Goal: Task Accomplishment & Management: Complete application form

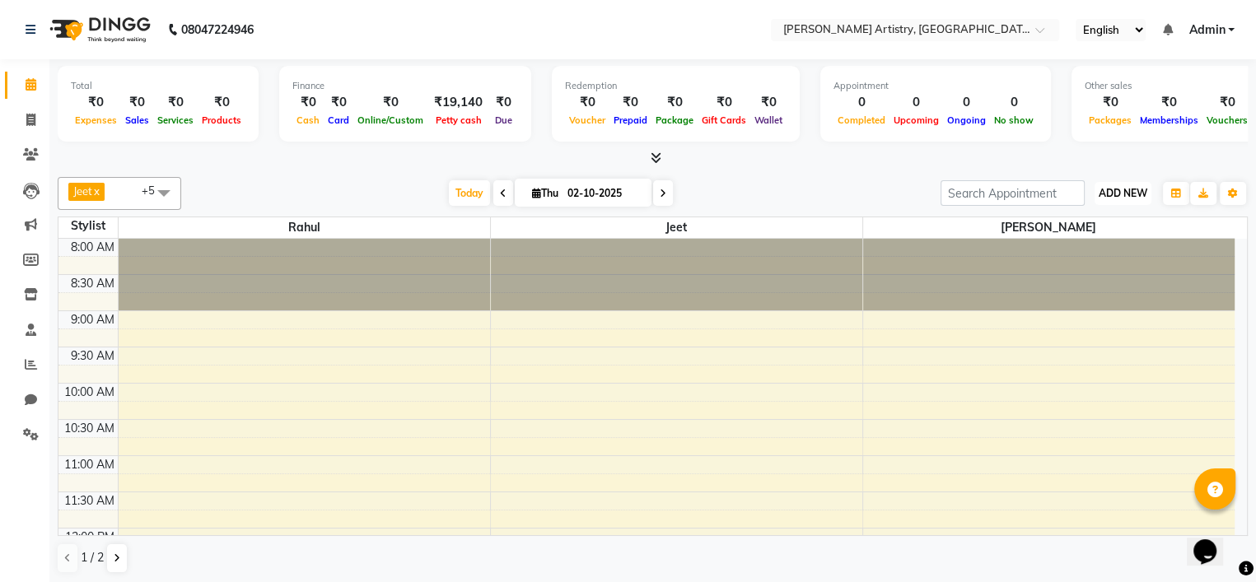
click at [1125, 188] on span "ADD NEW" at bounding box center [1123, 193] width 49 height 12
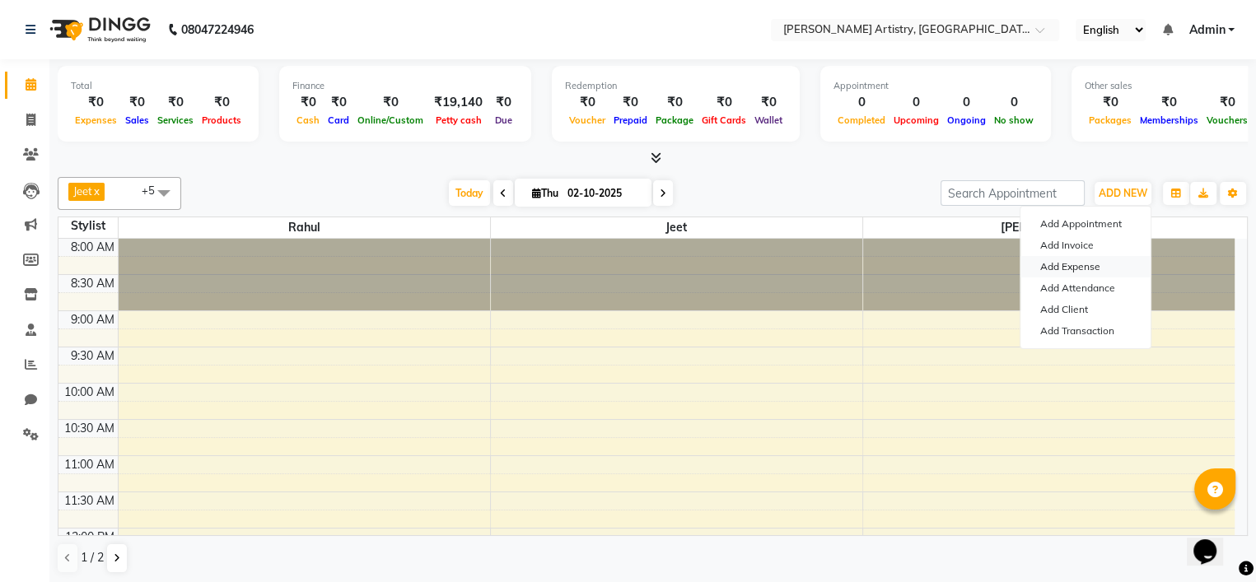
click at [1080, 264] on link "Add Expense" at bounding box center [1085, 266] width 130 height 21
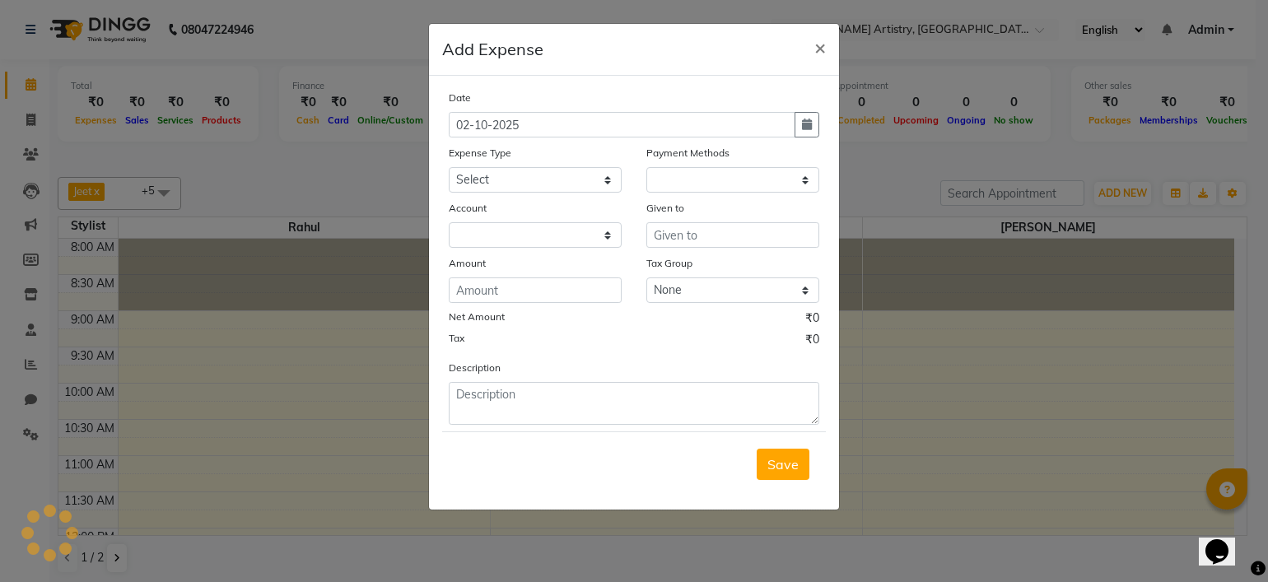
select select "1"
select select "7445"
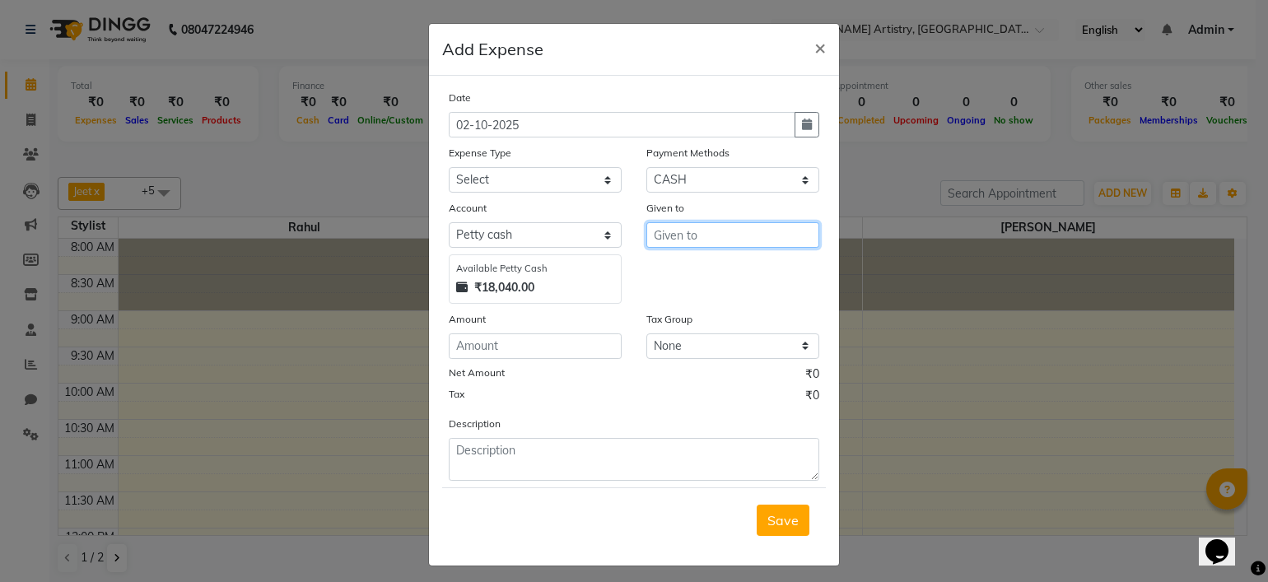
click at [702, 237] on input "text" at bounding box center [733, 235] width 173 height 26
type input "[PERSON_NAME]"
click at [593, 334] on div "Amount" at bounding box center [535, 322] width 173 height 23
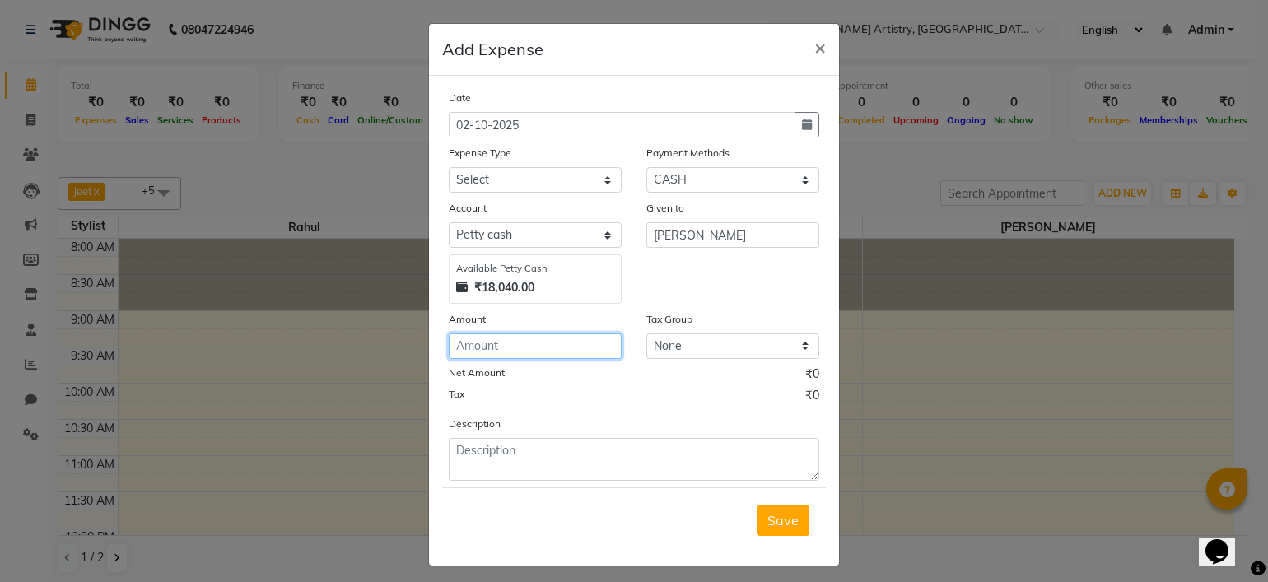
click at [581, 346] on input "number" at bounding box center [535, 347] width 173 height 26
type input "40000"
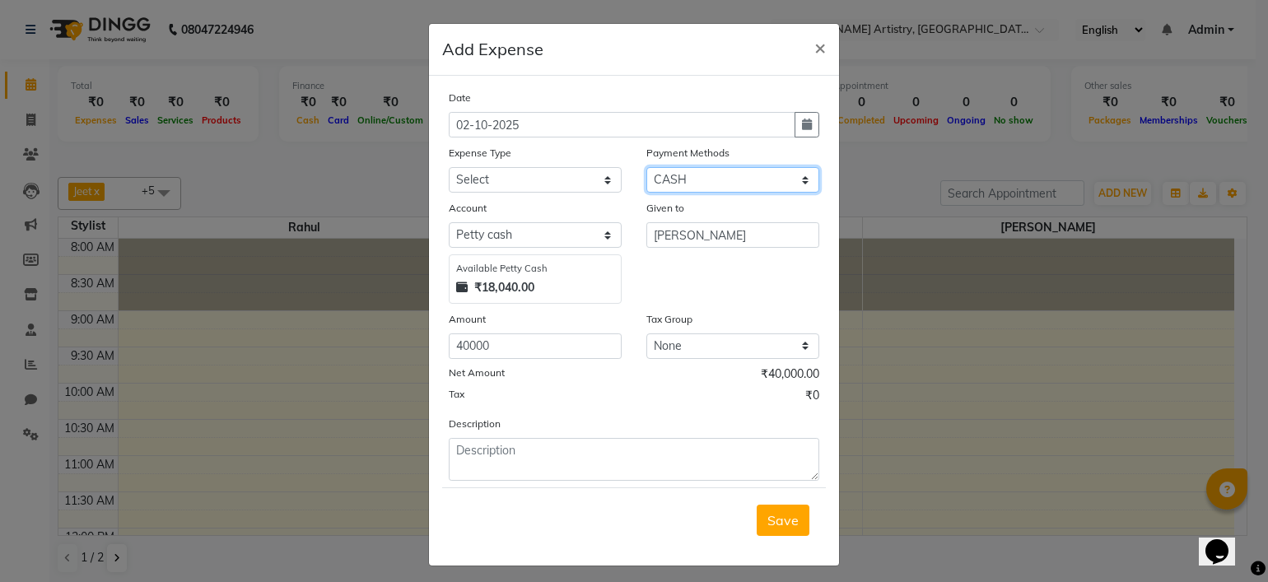
click at [674, 181] on select "Select CASH CARD ONLINE CUSTOM GPay PayTM PhonePe UPI NearBuy Points Wallet Loa…" at bounding box center [733, 180] width 173 height 26
select select "3"
click at [647, 169] on select "Select CASH CARD ONLINE CUSTOM GPay PayTM PhonePe UPI NearBuy Points Wallet Loa…" at bounding box center [733, 180] width 173 height 26
select select "7446"
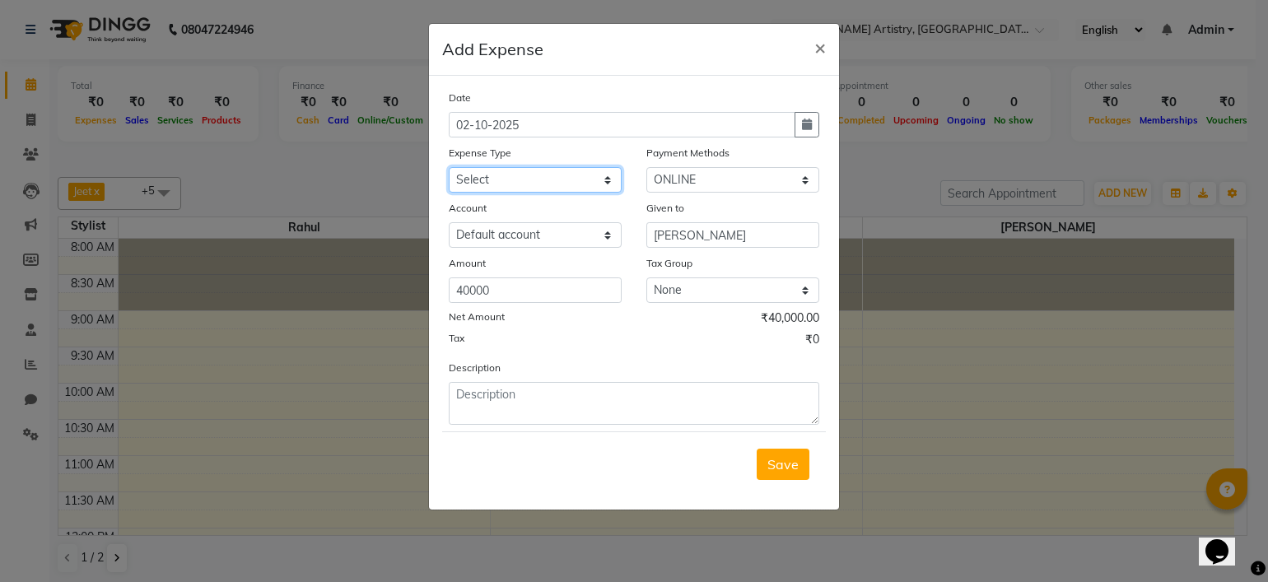
click at [546, 193] on select "Select Advance Salary Bank charges Car maintenance Cash transfer to bank Cash t…" at bounding box center [535, 180] width 173 height 26
select select "2"
click at [449, 169] on select "Select Advance Salary Bank charges Car maintenance Cash transfer to bank Cash t…" at bounding box center [535, 180] width 173 height 26
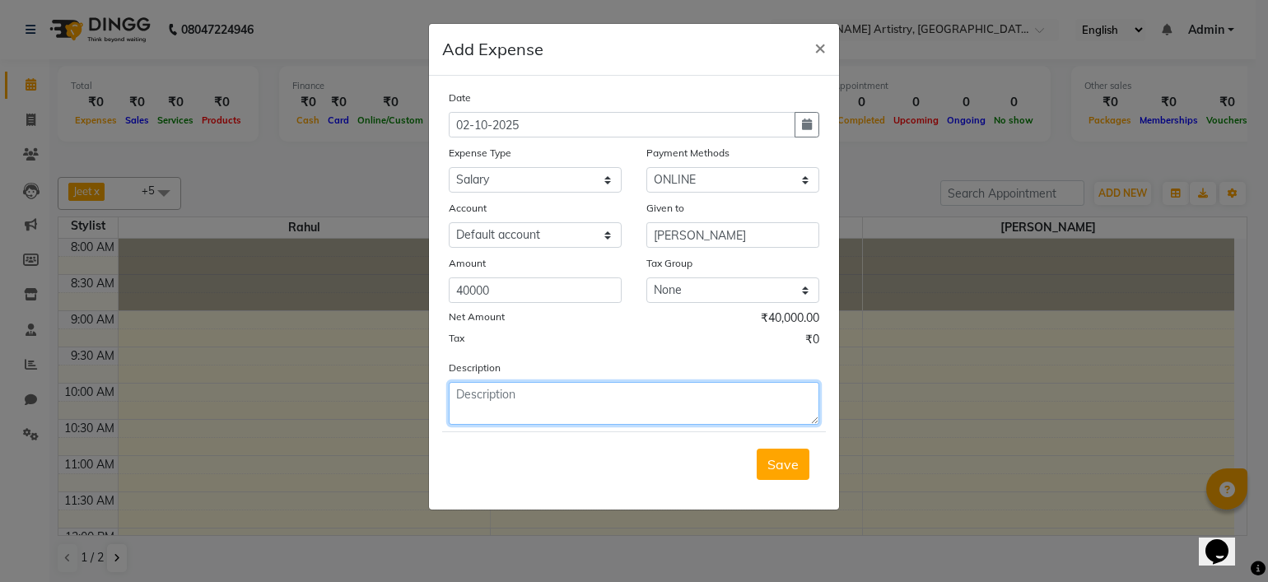
click at [537, 409] on textarea at bounding box center [634, 403] width 371 height 43
type textarea "j"
type textarea "[PERSON_NAME] Salary"
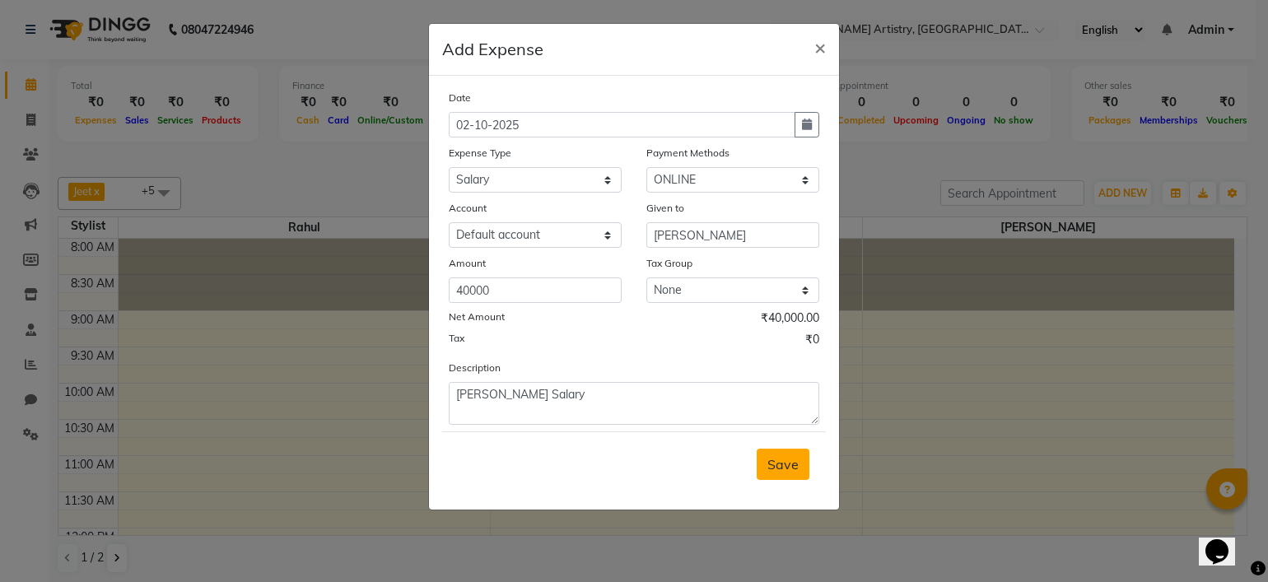
click at [794, 477] on button "Save" at bounding box center [783, 464] width 53 height 31
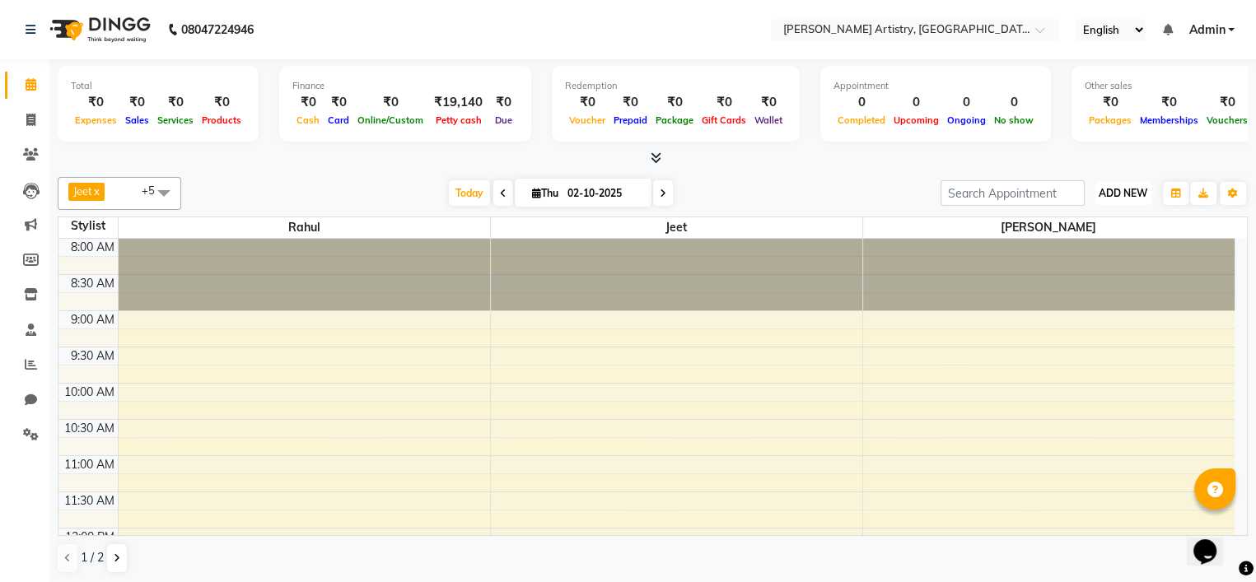
click at [1133, 194] on span "ADD NEW" at bounding box center [1123, 193] width 49 height 12
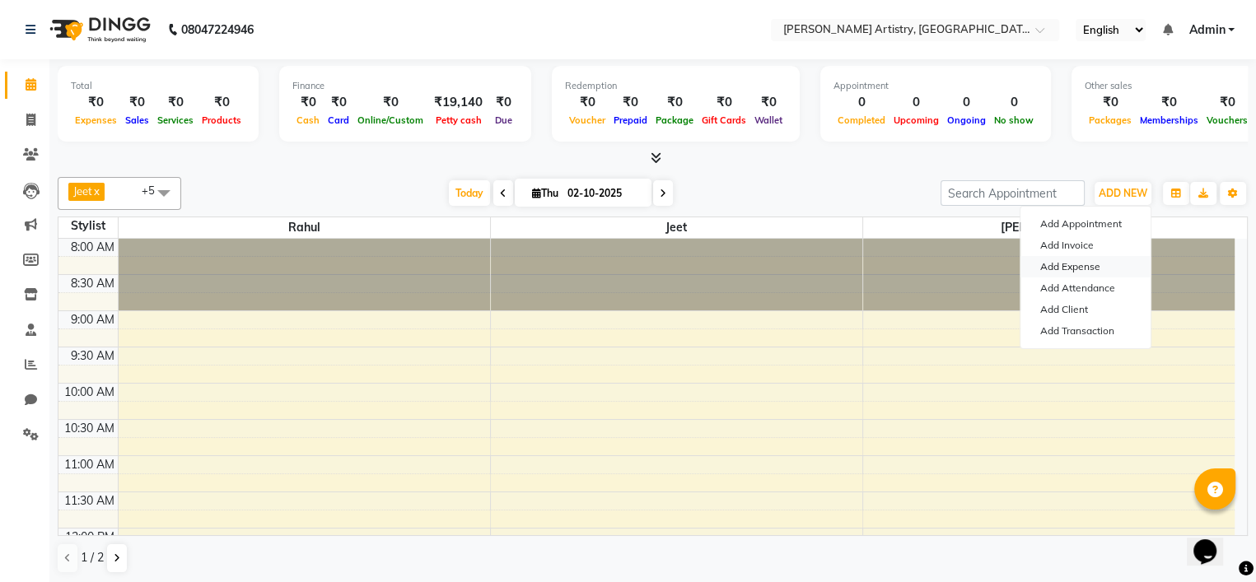
click at [1067, 267] on link "Add Expense" at bounding box center [1085, 266] width 130 height 21
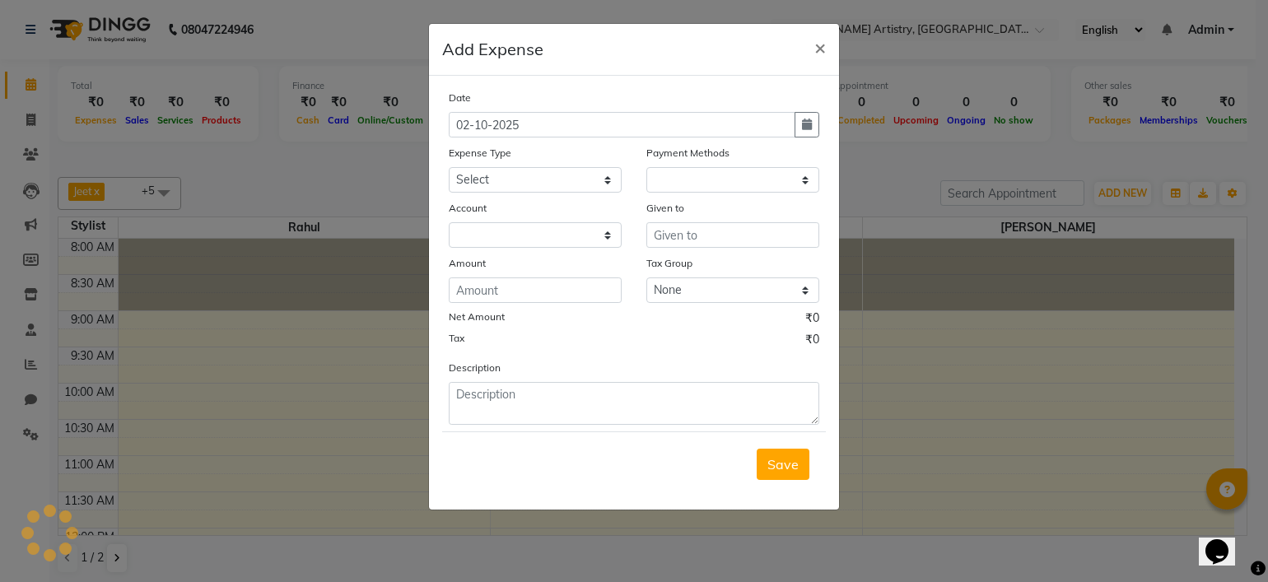
select select "1"
select select "7445"
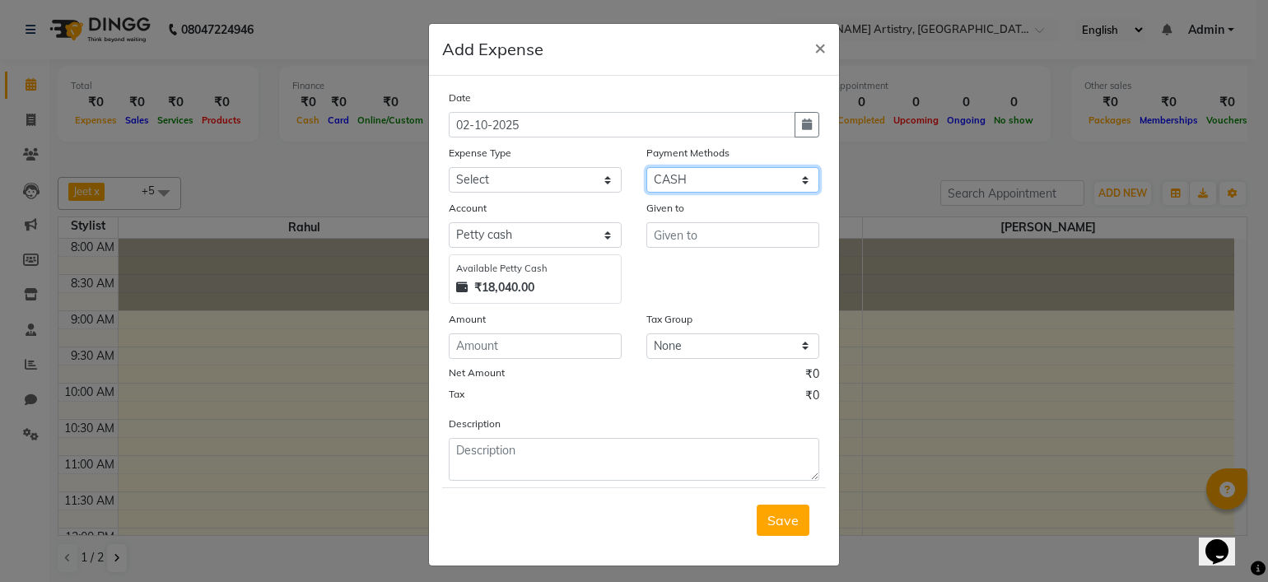
click at [764, 181] on select "Select CASH CARD ONLINE CUSTOM GPay PayTM PhonePe UPI NearBuy Points Wallet Loa…" at bounding box center [733, 180] width 173 height 26
select select "3"
click at [647, 169] on select "Select CASH CARD ONLINE CUSTOM GPay PayTM PhonePe UPI NearBuy Points Wallet Loa…" at bounding box center [733, 180] width 173 height 26
select select "7446"
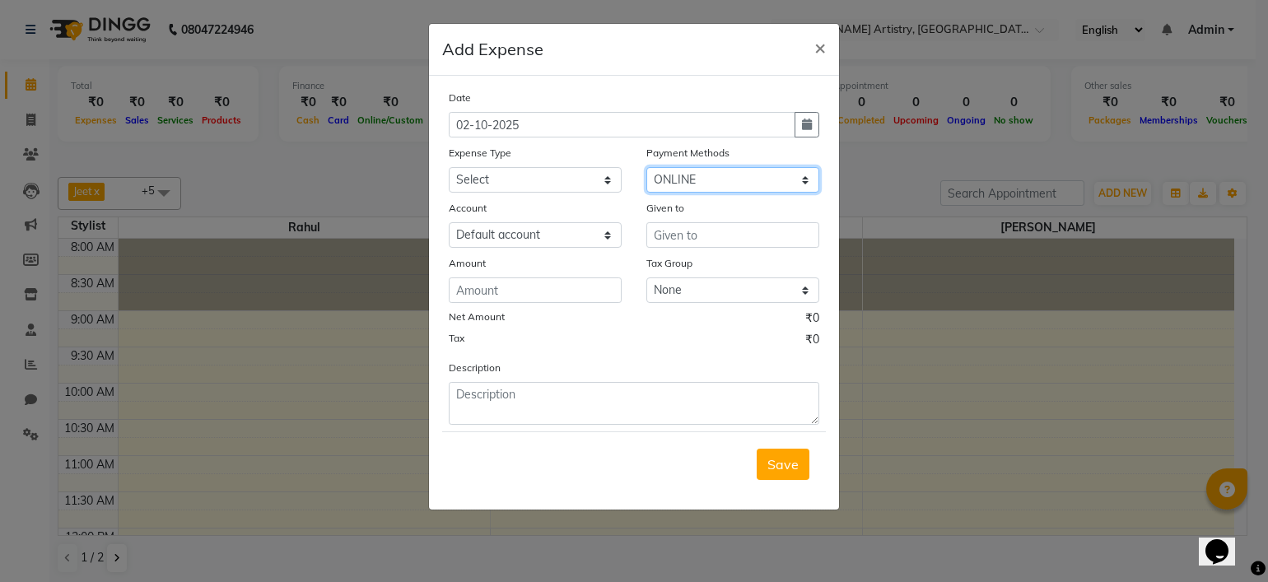
click at [692, 184] on select "Select CASH CARD ONLINE CUSTOM GPay PayTM PhonePe UPI NearBuy Points Wallet Loa…" at bounding box center [733, 180] width 173 height 26
select select "1"
click at [647, 169] on select "Select CASH CARD ONLINE CUSTOM GPay PayTM PhonePe UPI NearBuy Points Wallet Loa…" at bounding box center [733, 180] width 173 height 26
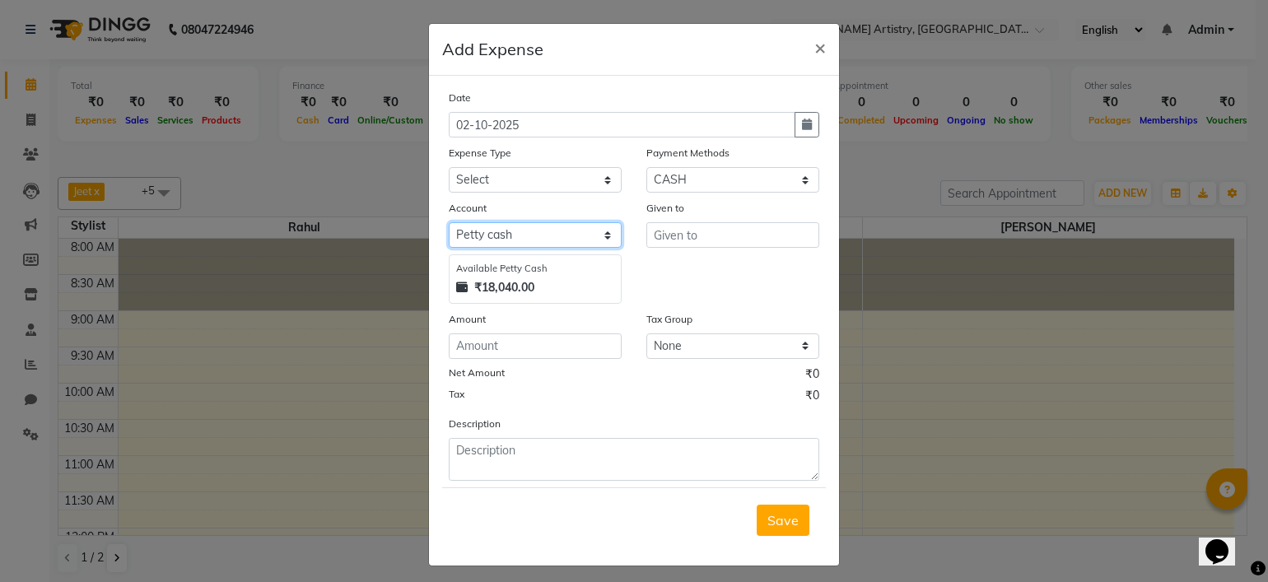
click at [599, 235] on select "Select [PERSON_NAME] cash Default account" at bounding box center [535, 235] width 173 height 26
select select "7446"
click at [449, 225] on select "Select [PERSON_NAME] cash Default account" at bounding box center [535, 235] width 173 height 26
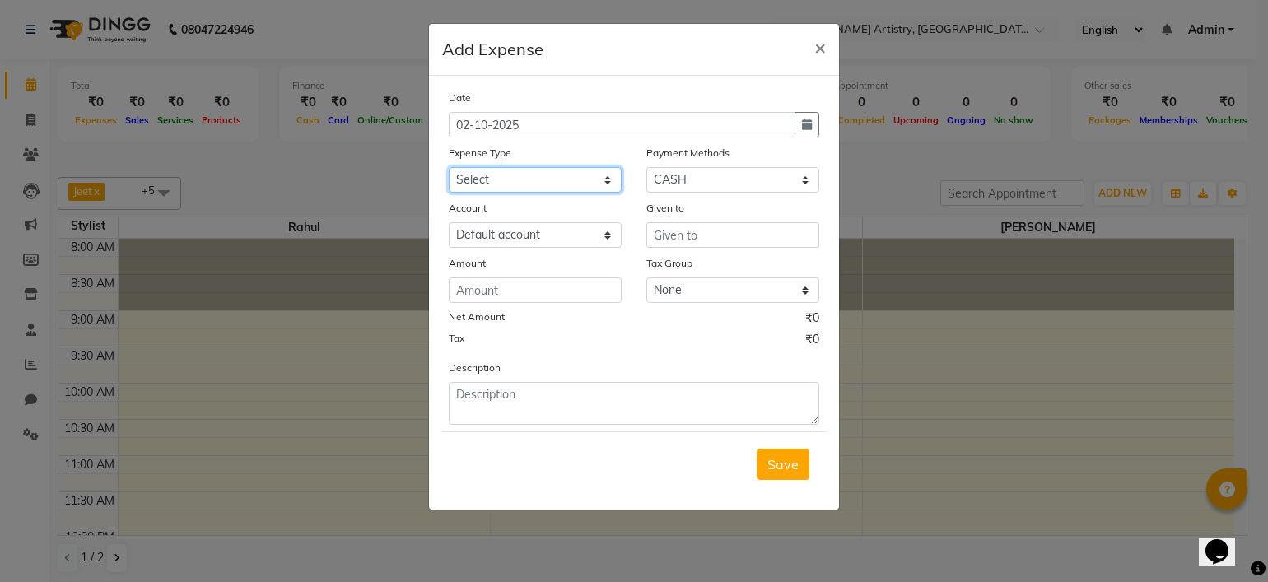
click at [580, 179] on select "Select Advance Salary Bank charges Car maintenance Cash transfer to bank Cash t…" at bounding box center [535, 180] width 173 height 26
drag, startPoint x: 693, startPoint y: 177, endPoint x: 679, endPoint y: 267, distance: 90.9
click at [679, 267] on div "Date [DATE] Expense Type Select Advance Salary Bank charges Car maintenance Cas…" at bounding box center [634, 257] width 371 height 336
select select "3"
click at [647, 169] on select "Select CASH CARD ONLINE CUSTOM GPay PayTM PhonePe UPI NearBuy Points Wallet Loa…" at bounding box center [733, 180] width 173 height 26
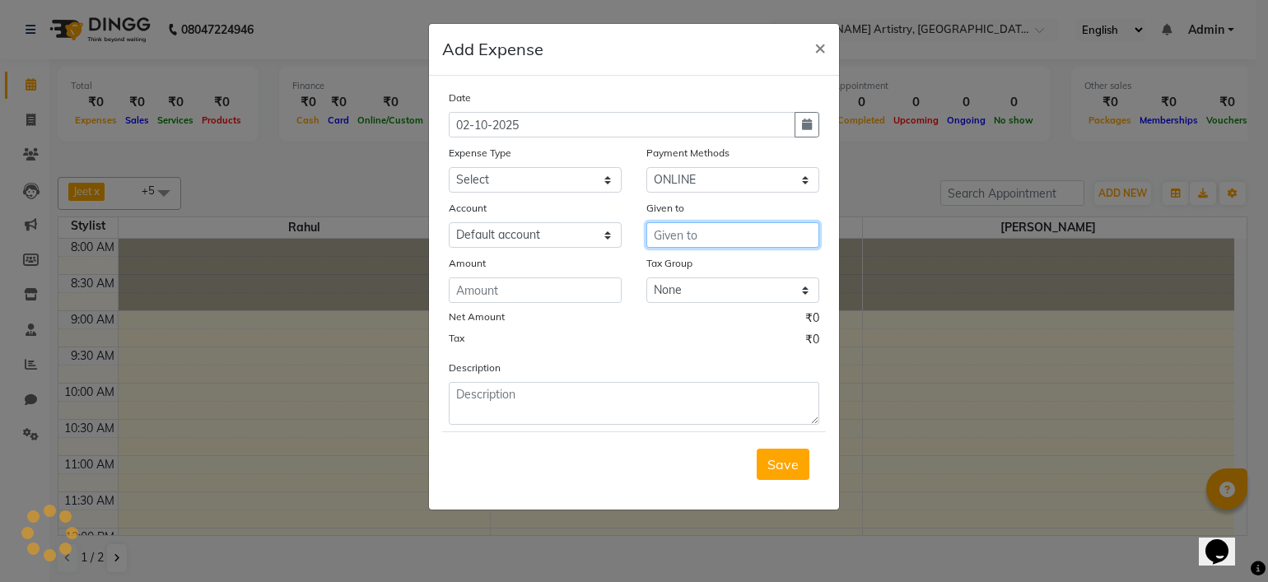
click at [692, 243] on input "text" at bounding box center [733, 235] width 173 height 26
type input "Chowkidar"
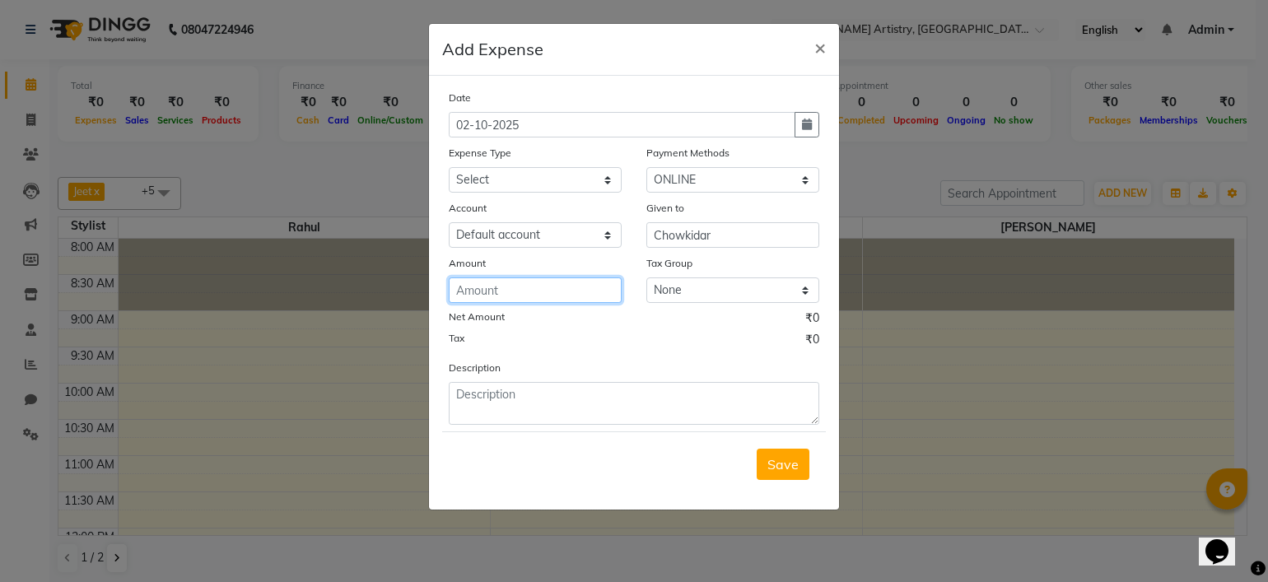
click at [583, 294] on input "number" at bounding box center [535, 291] width 173 height 26
type input "24000"
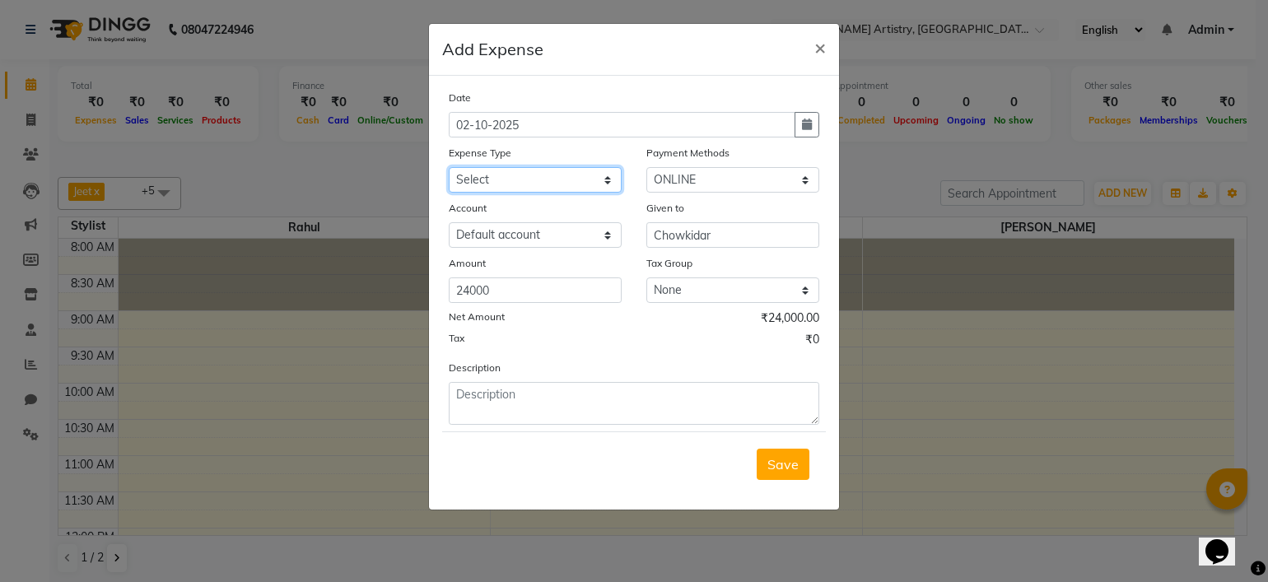
click at [613, 182] on select "Select Advance Salary Bank charges Car maintenance Cash transfer to bank Cash t…" at bounding box center [535, 180] width 173 height 26
select select "2"
click at [449, 169] on select "Select Advance Salary Bank charges Car maintenance Cash transfer to bank Cash t…" at bounding box center [535, 180] width 173 height 26
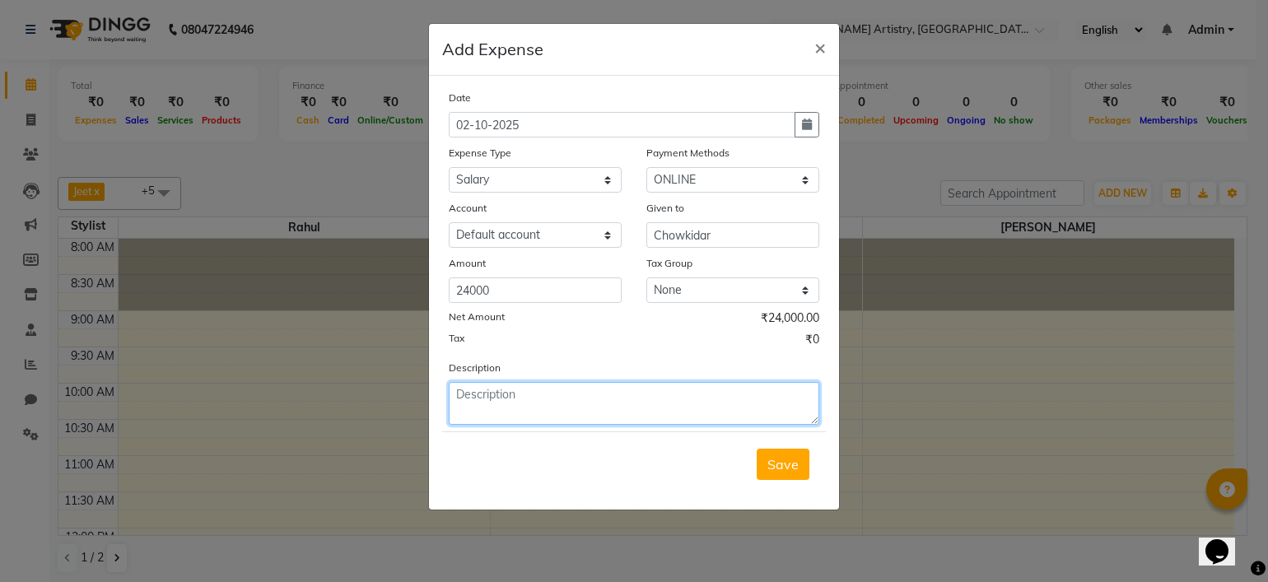
click at [521, 425] on textarea at bounding box center [634, 403] width 371 height 43
type textarea "S"
type textarea "Chowkidar"
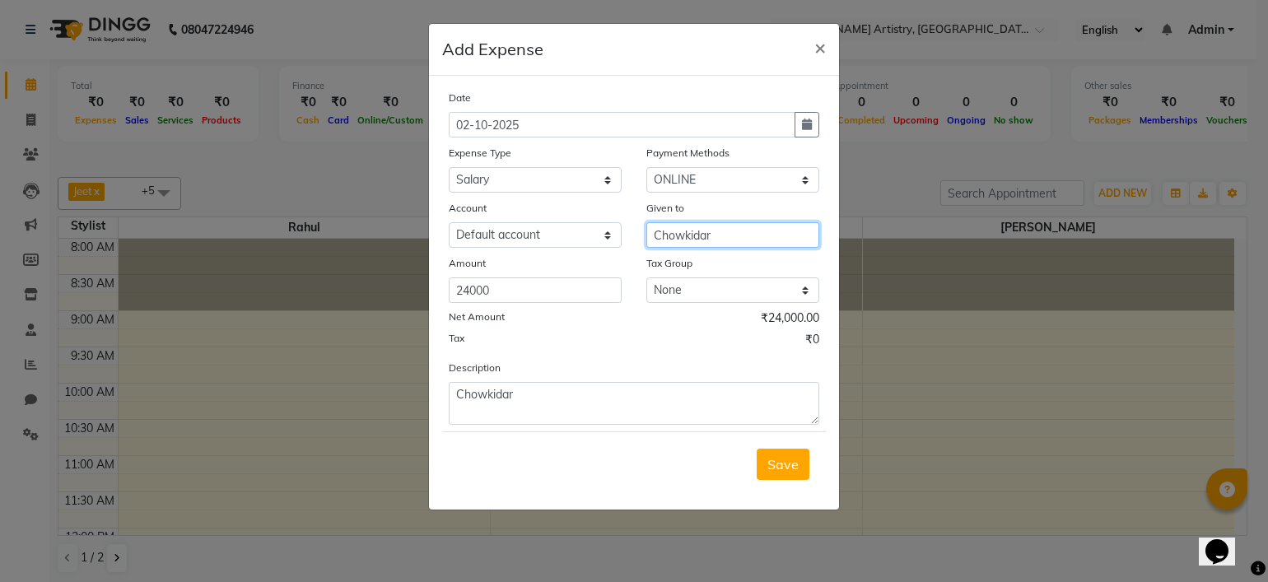
click at [774, 230] on input "Chowkidar" at bounding box center [733, 235] width 173 height 26
type input "night guard"
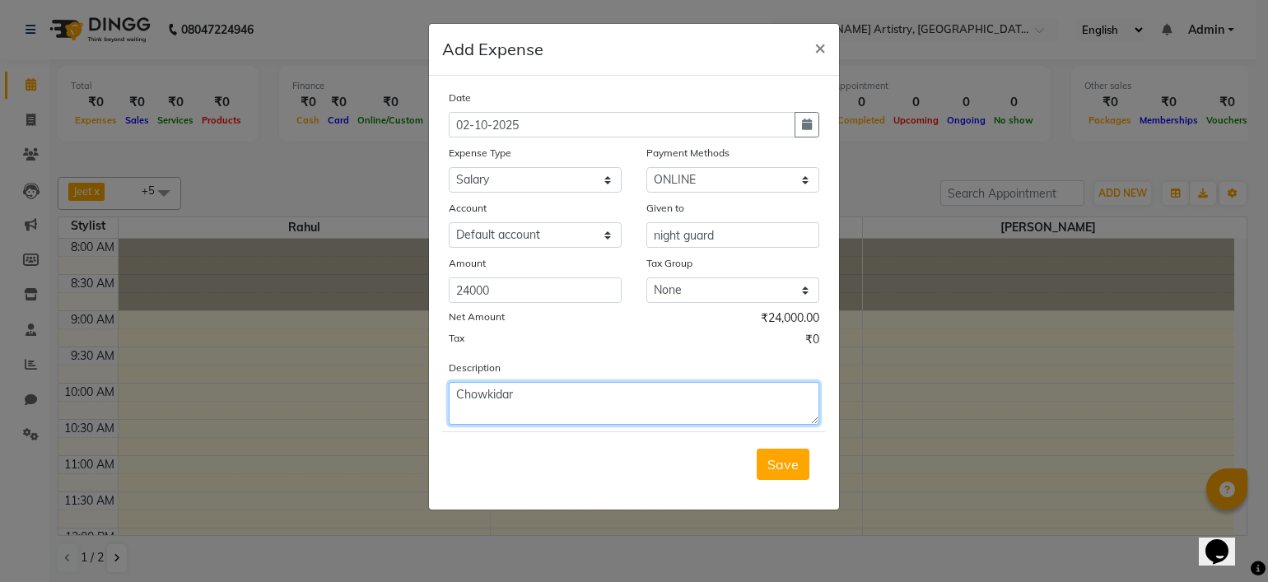
click at [546, 391] on textarea "Chowkidar" at bounding box center [634, 403] width 371 height 43
type textarea "Night guard $ month salary"
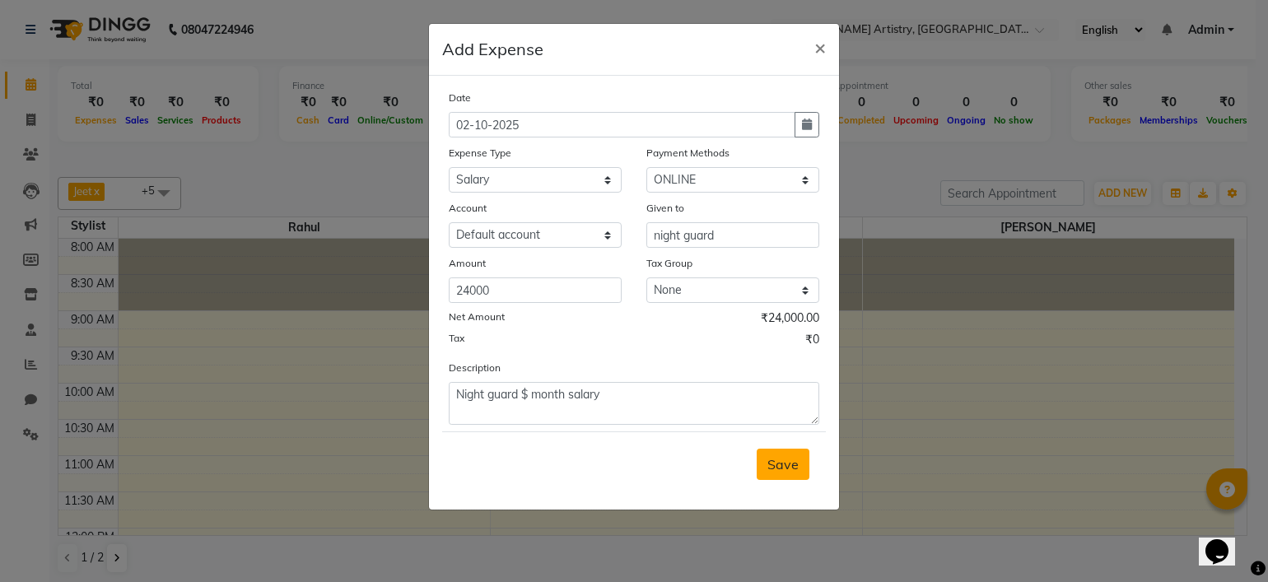
click at [787, 455] on button "Save" at bounding box center [783, 464] width 53 height 31
